Goal: Task Accomplishment & Management: Manage account settings

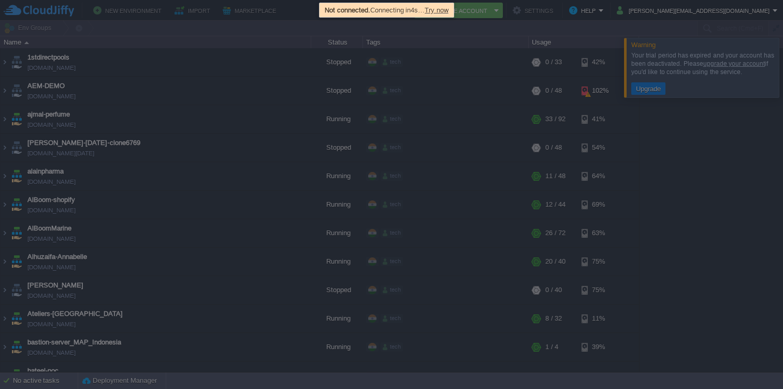
scroll to position [2265, 0]
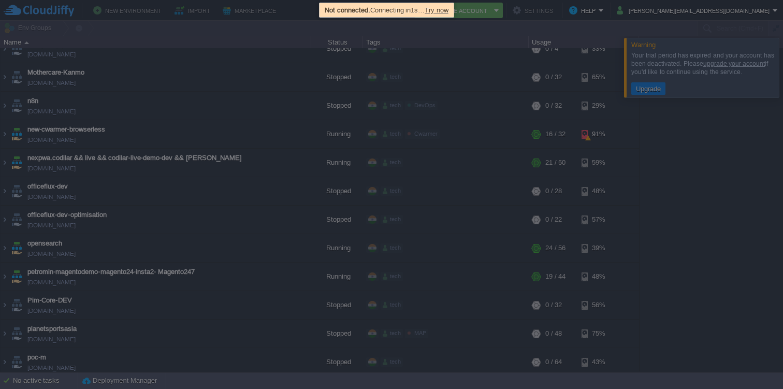
click at [447, 8] on span "Try now" at bounding box center [437, 10] width 24 height 8
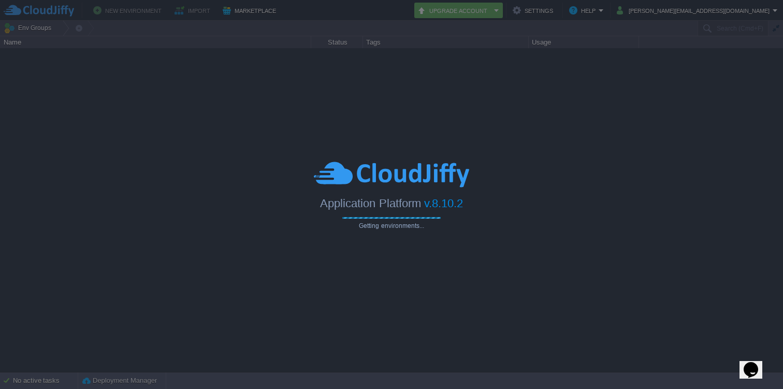
type input "Search (Cmd+F)"
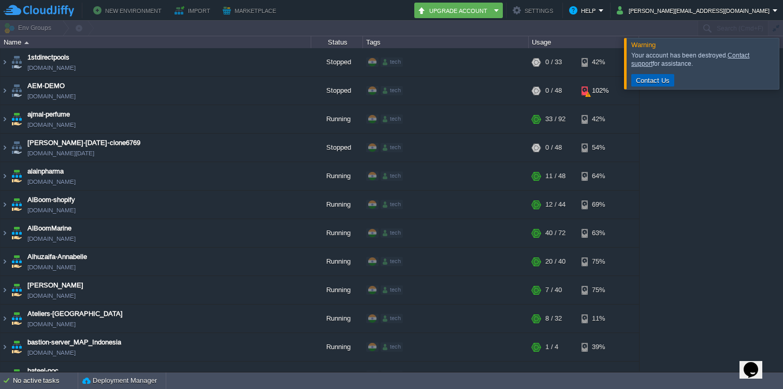
click at [661, 79] on button "Contact Us" at bounding box center [653, 80] width 40 height 9
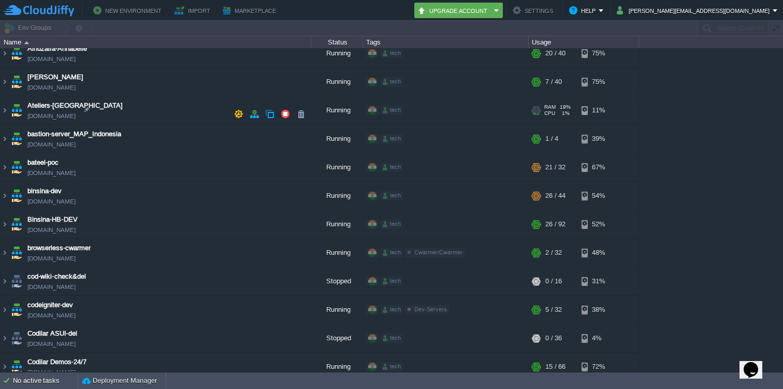
scroll to position [190, 0]
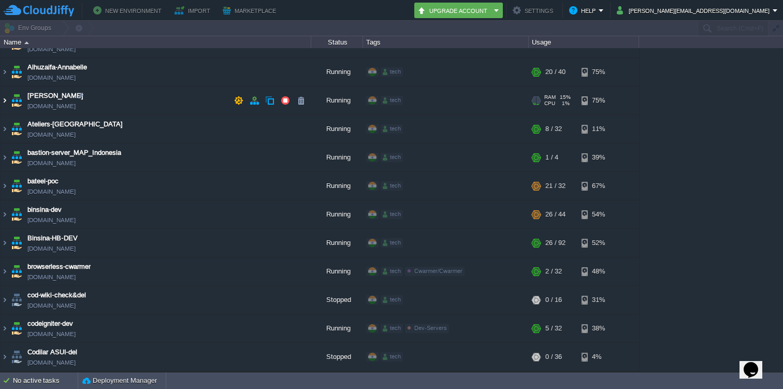
click at [6, 99] on img at bounding box center [5, 101] width 8 height 28
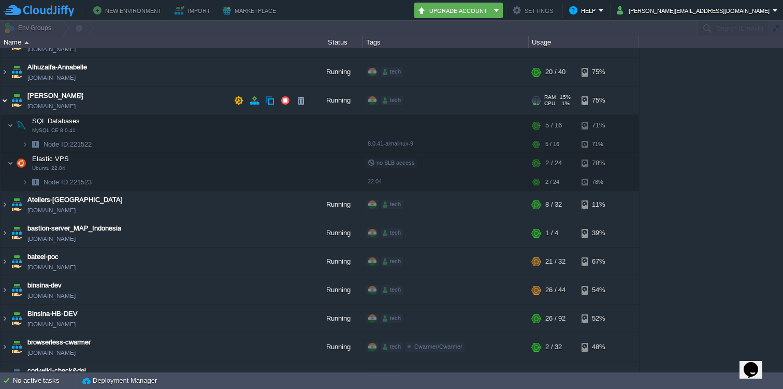
click at [6, 103] on img at bounding box center [5, 101] width 8 height 28
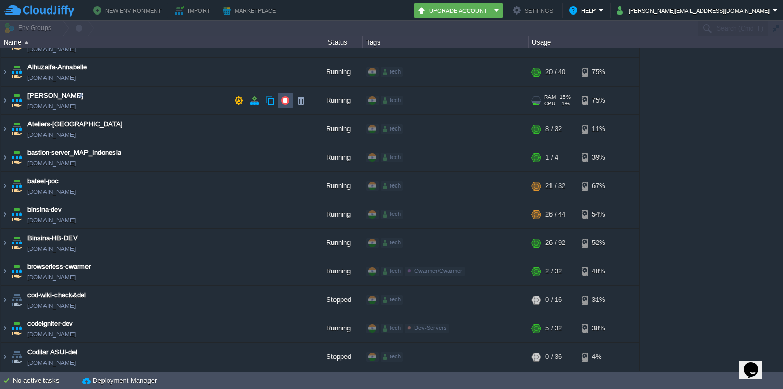
click at [285, 99] on button "button" at bounding box center [285, 100] width 9 height 9
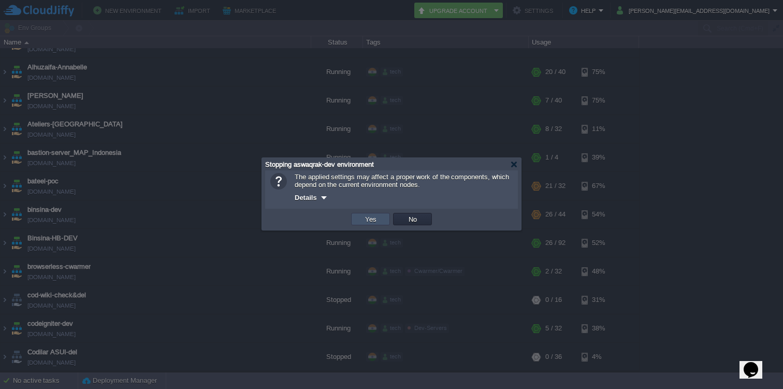
click at [366, 223] on button "Yes" at bounding box center [371, 218] width 18 height 9
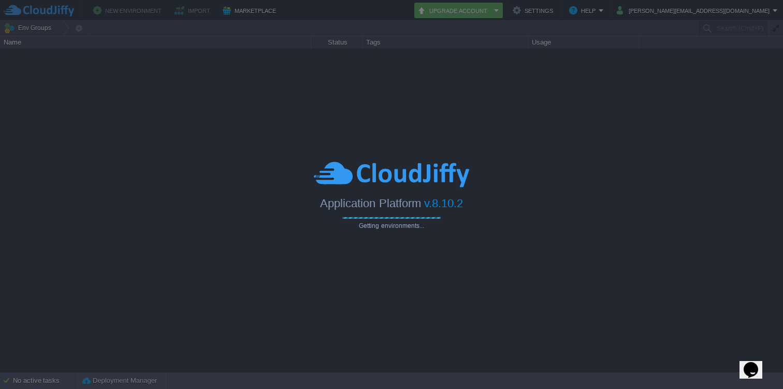
type input "Search (Cmd+F)"
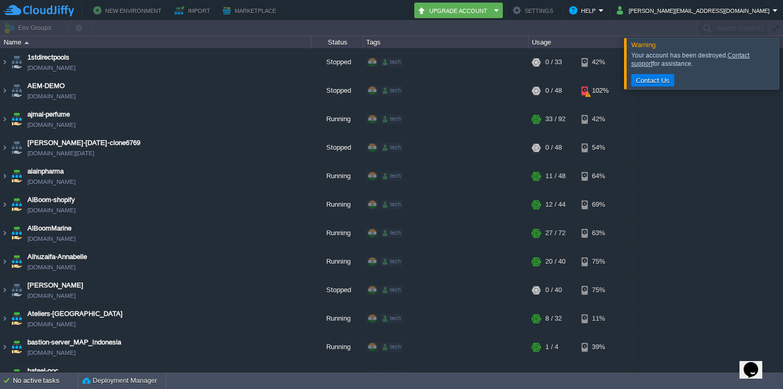
click at [783, 67] on div at bounding box center [796, 63] width 0 height 51
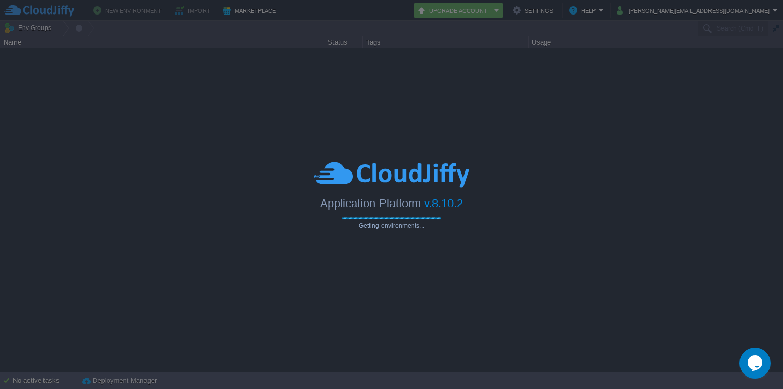
type input "Search (Cmd+F)"
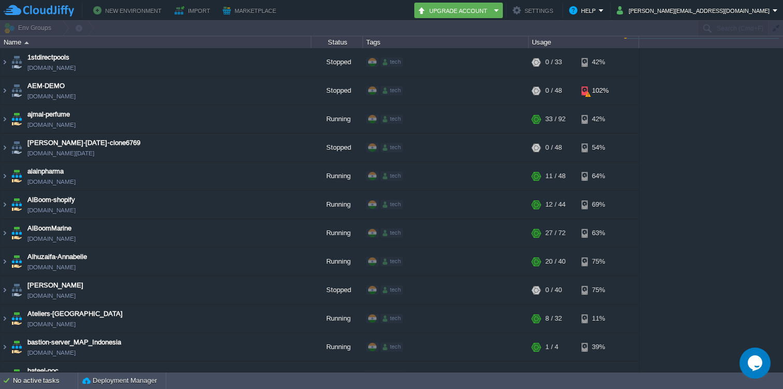
click at [728, 25] on div at bounding box center [391, 28] width 783 height 15
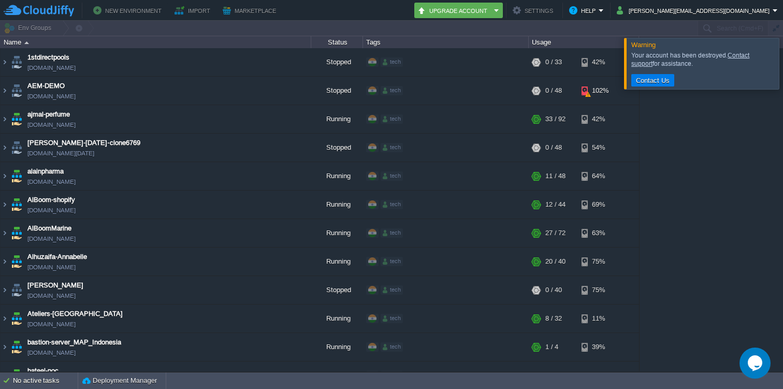
click at [721, 28] on div at bounding box center [391, 28] width 783 height 15
click at [783, 75] on div at bounding box center [796, 63] width 0 height 51
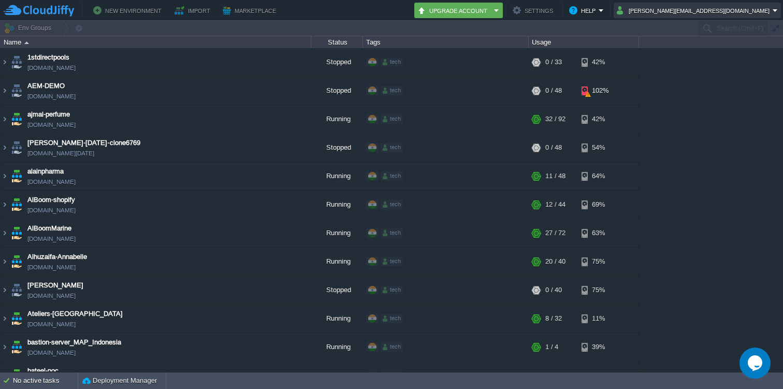
click at [732, 11] on button "[PERSON_NAME][EMAIL_ADDRESS][DOMAIN_NAME]" at bounding box center [695, 10] width 156 height 12
click at [665, 139] on div "1stdirectpools 1stdirectpools.cloudjiffy.net Stopped tech + Add to Env Group RA…" at bounding box center [391, 209] width 783 height 323
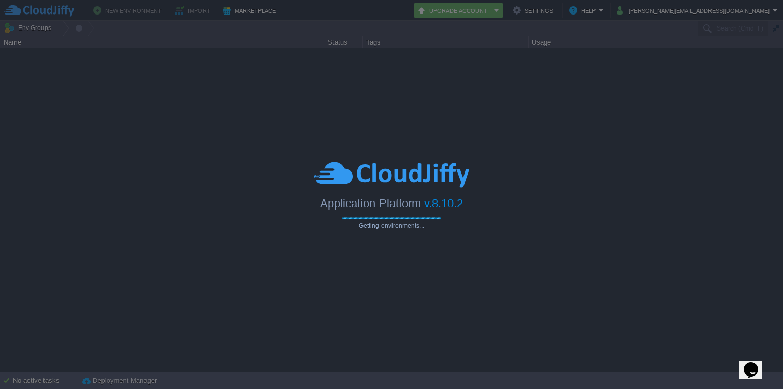
type input "Search (Cmd+F)"
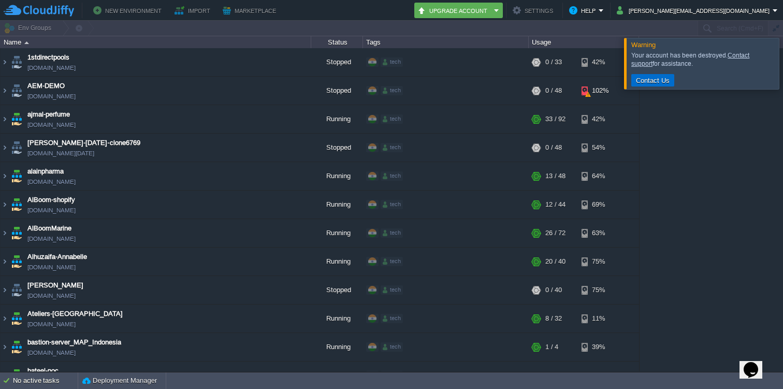
click at [654, 82] on button "Contact Us" at bounding box center [653, 80] width 40 height 9
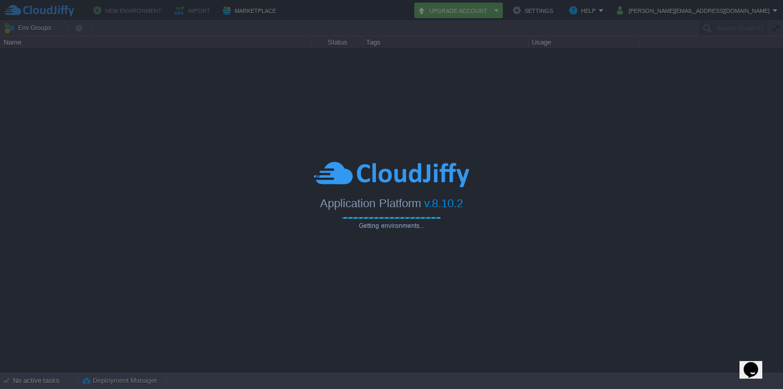
type input "Search (Cmd+F)"
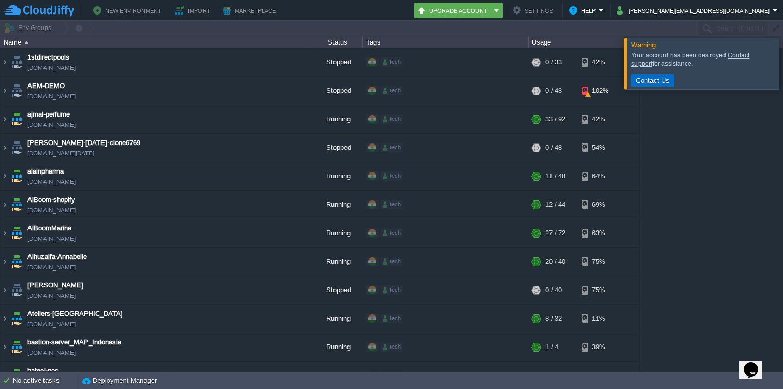
click at [664, 78] on button "Contact Us" at bounding box center [653, 80] width 40 height 9
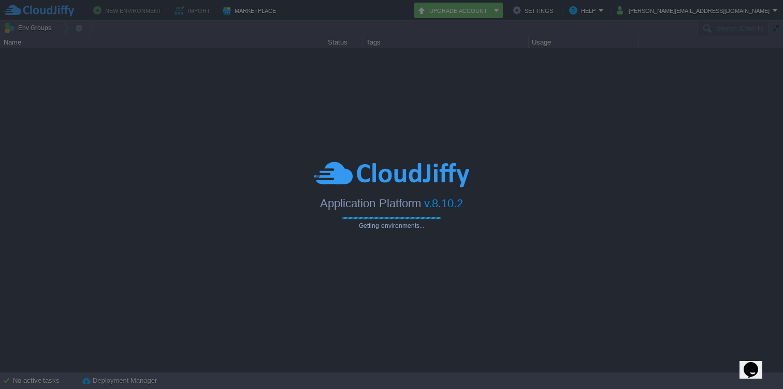
type input "Search (Cmd+F)"
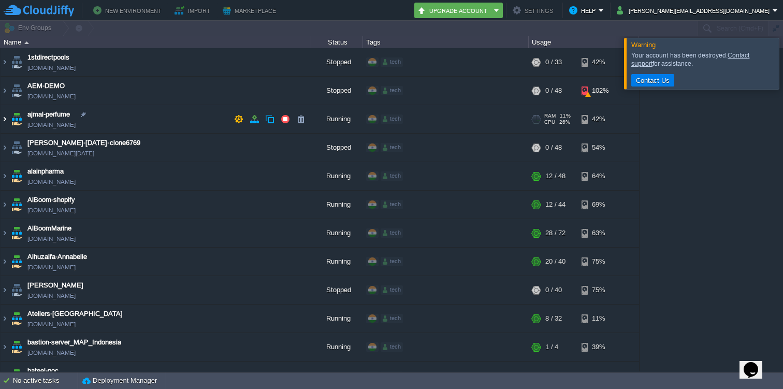
click at [6, 121] on img at bounding box center [5, 119] width 8 height 28
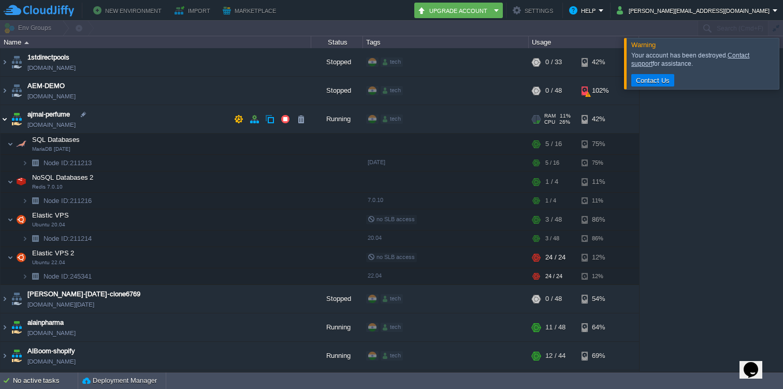
click at [4, 118] on img at bounding box center [5, 119] width 8 height 28
